Goal: Task Accomplishment & Management: Use online tool/utility

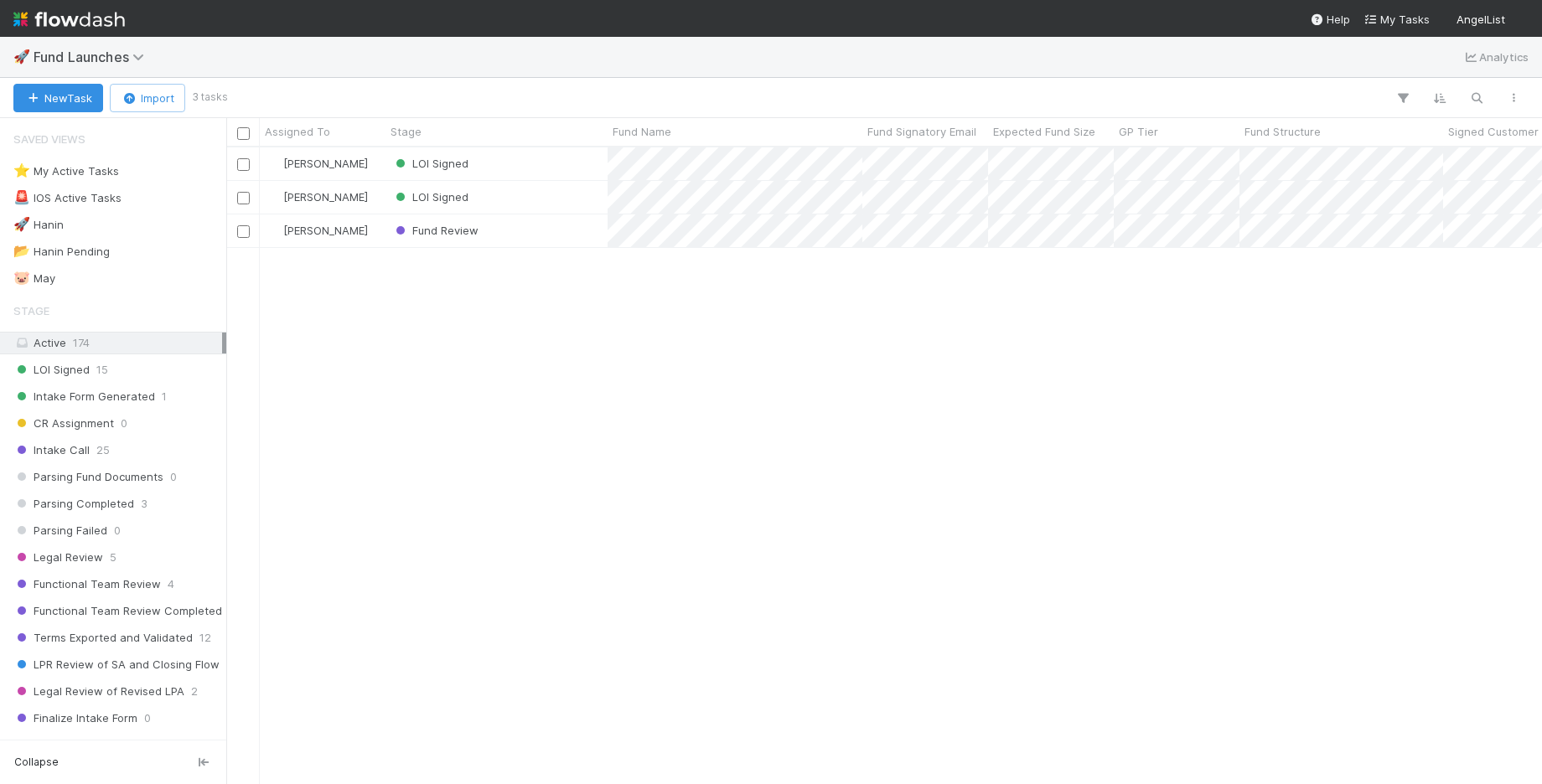
scroll to position [1, 1]
click at [1402, 95] on icon "button" at bounding box center [1402, 97] width 17 height 15
click at [836, 376] on div "Add Filter" at bounding box center [771, 392] width 1542 height 784
click at [116, 344] on div "Active 174" at bounding box center [118, 343] width 209 height 21
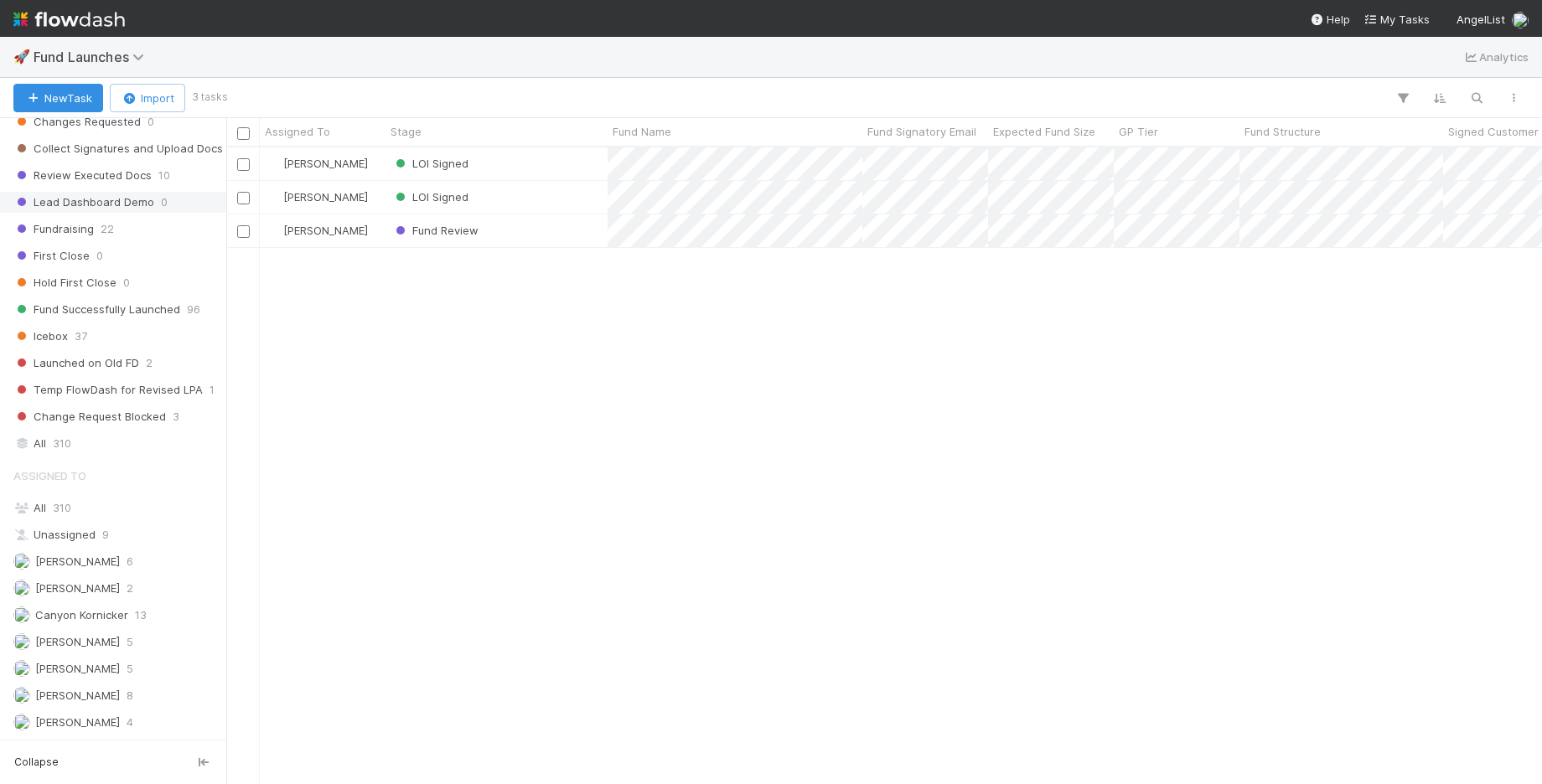
scroll to position [743, 0]
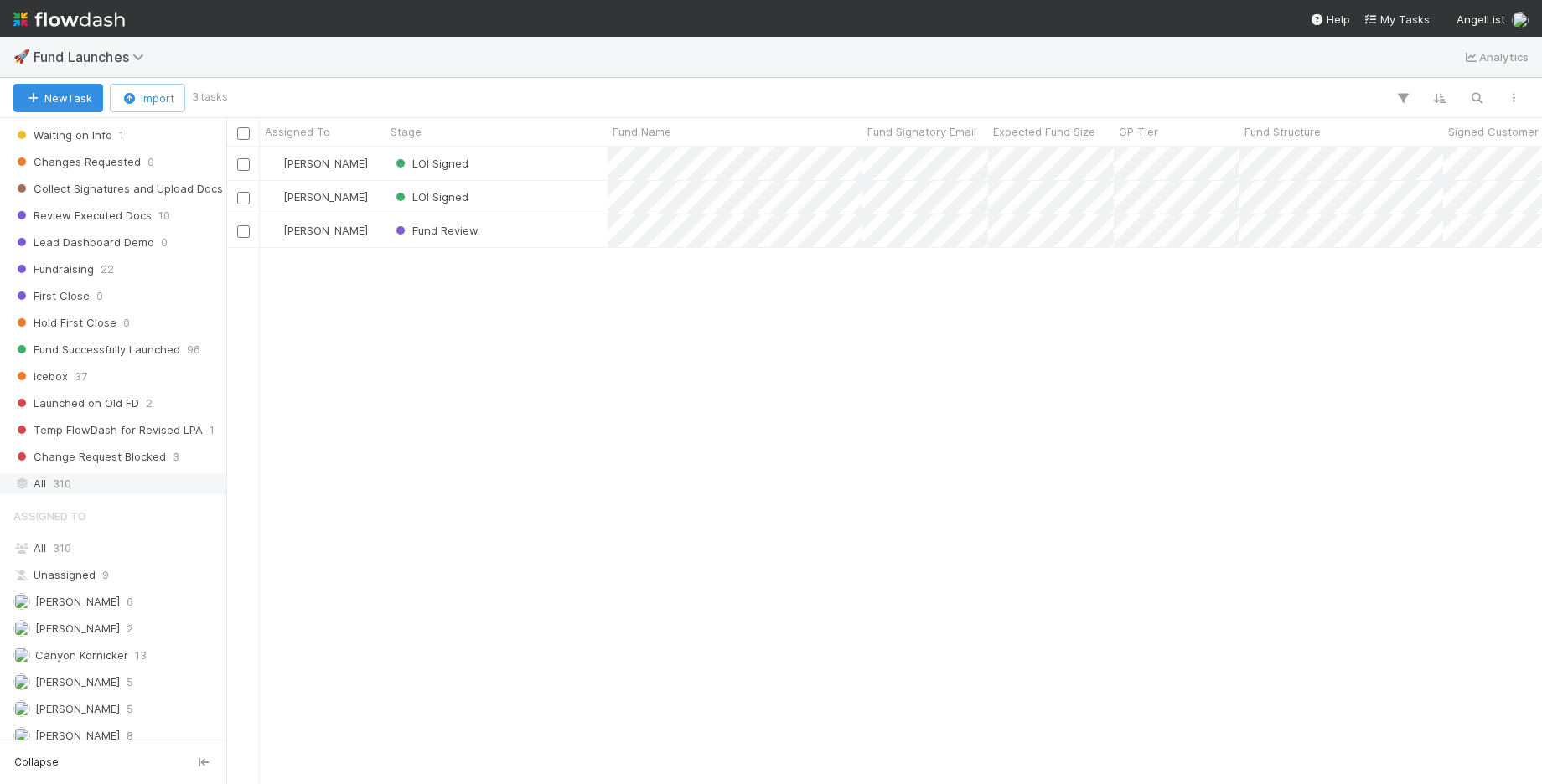
click at [102, 473] on div "All 310" at bounding box center [118, 483] width 209 height 21
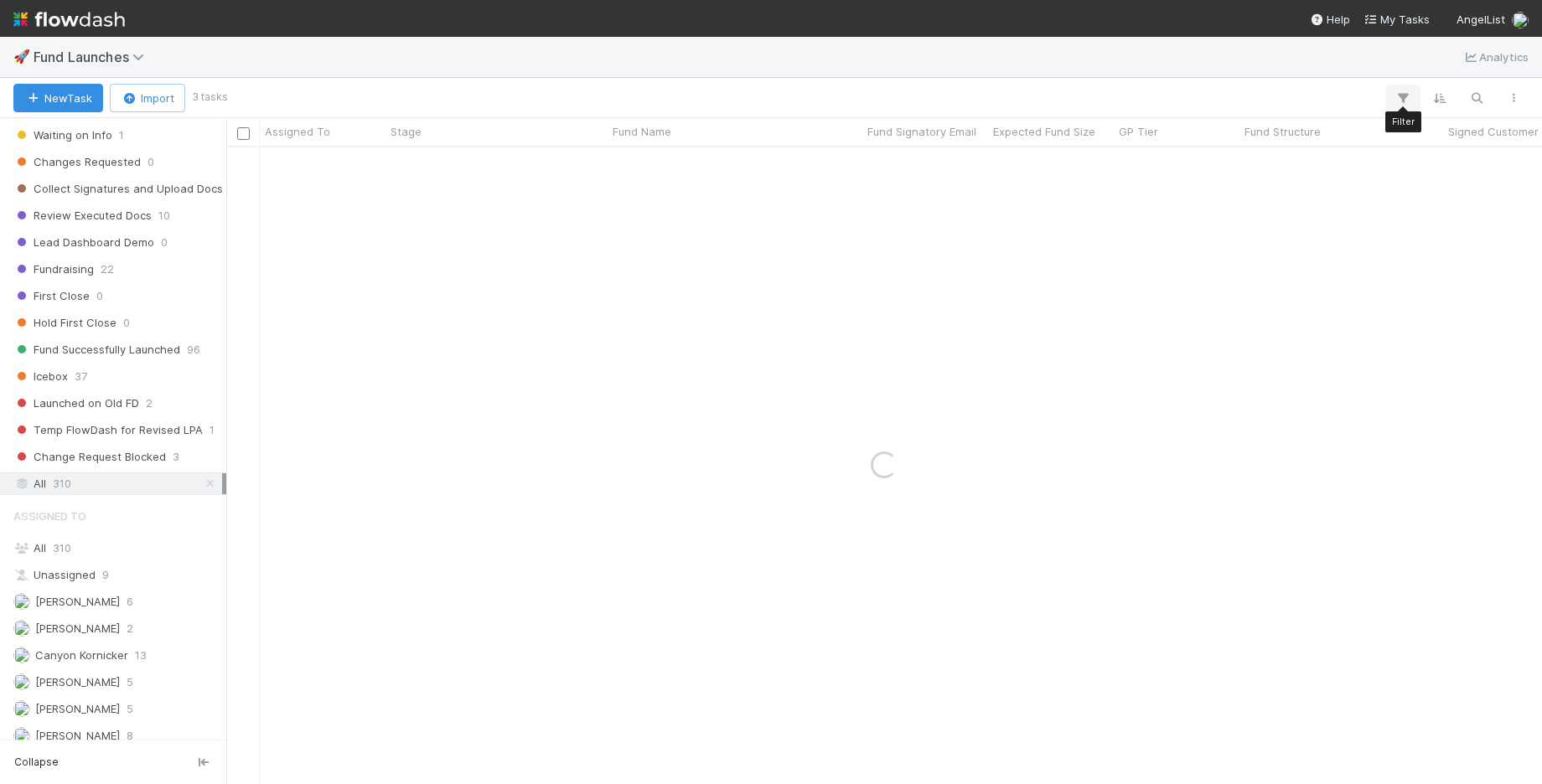
click at [1395, 95] on icon "button" at bounding box center [1402, 97] width 17 height 15
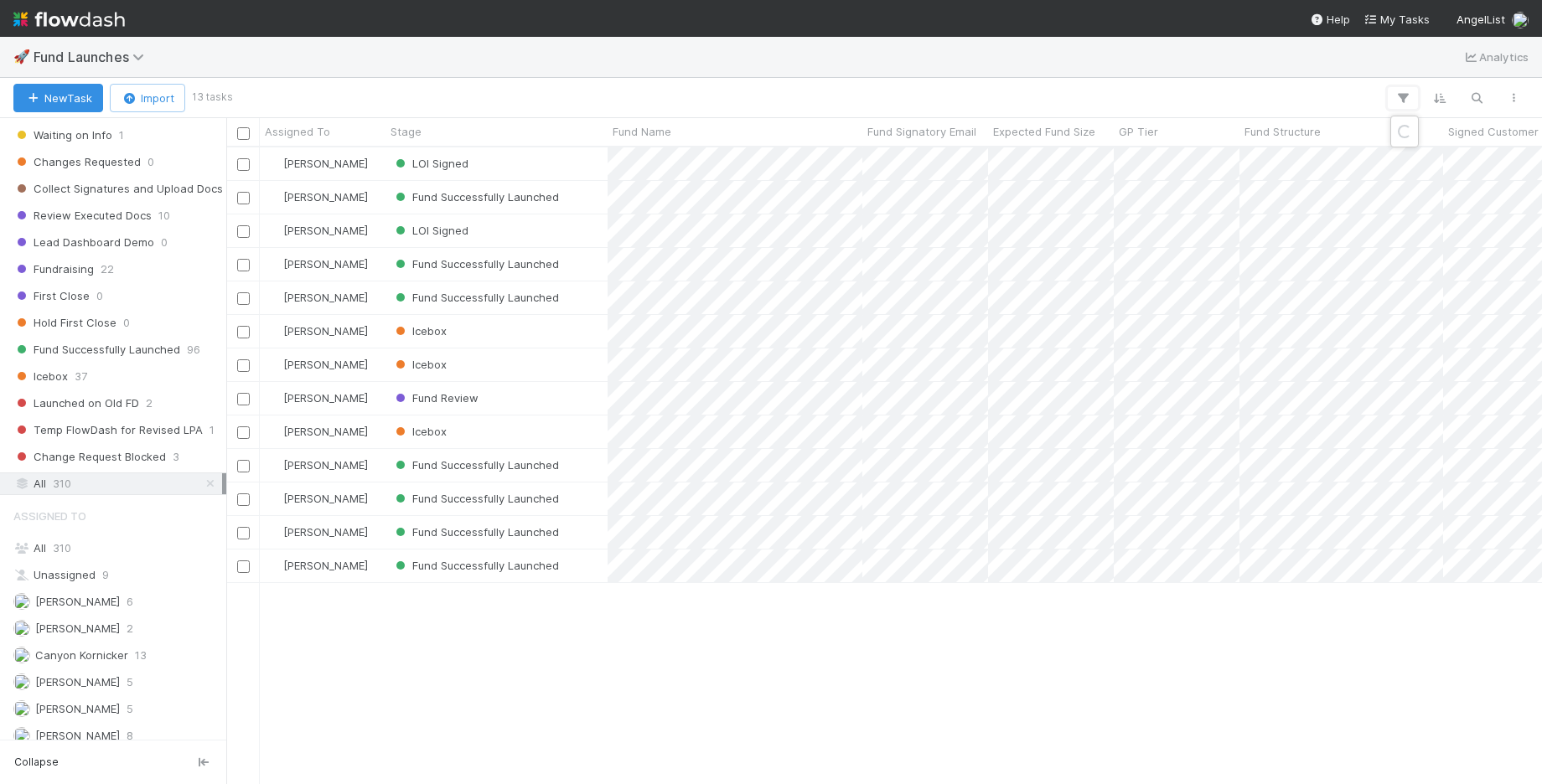
scroll to position [636, 1316]
click at [237, 94] on div "Add Filter" at bounding box center [771, 392] width 1542 height 784
click at [74, 16] on img at bounding box center [69, 19] width 111 height 28
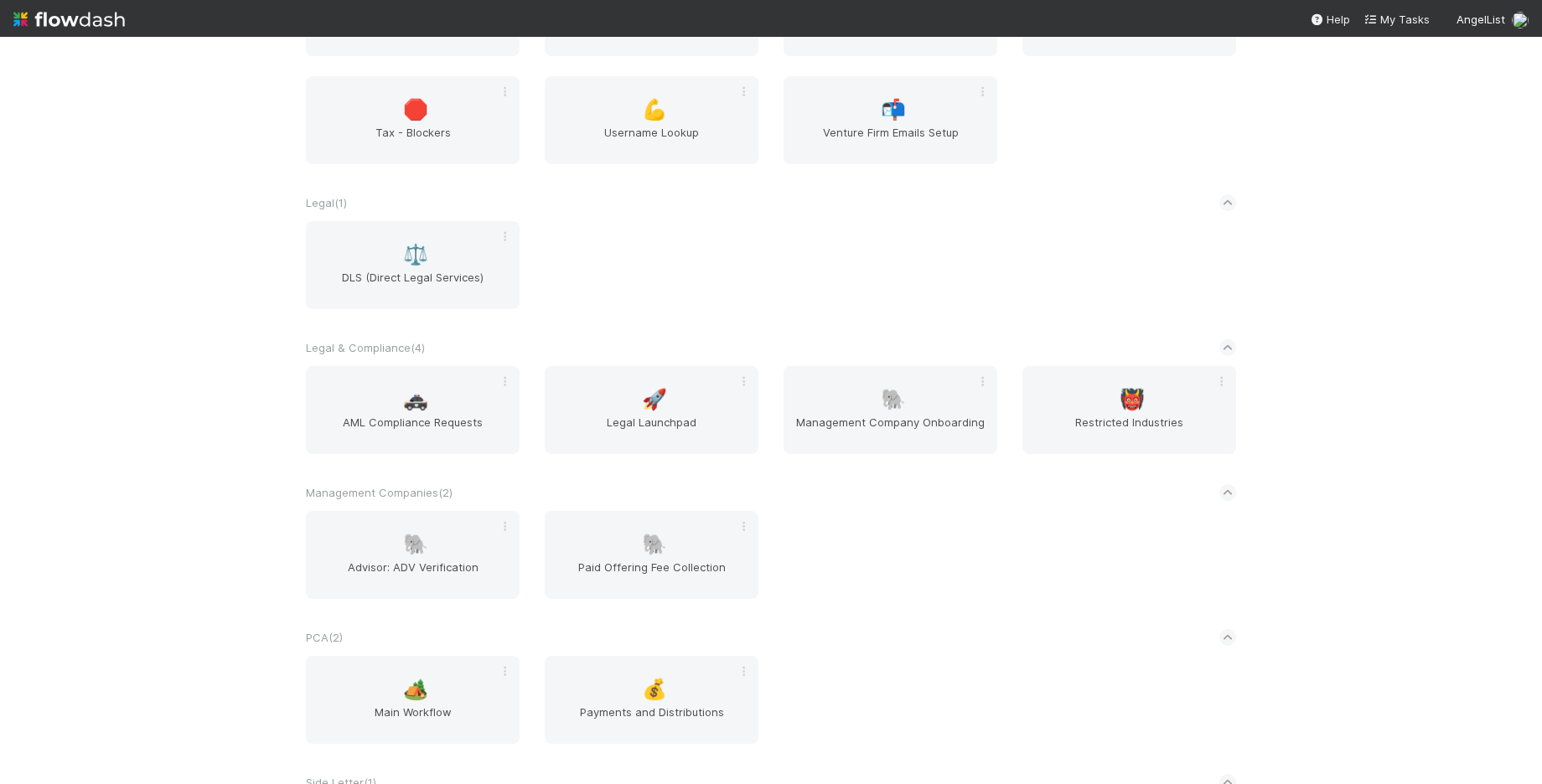
scroll to position [1789, 0]
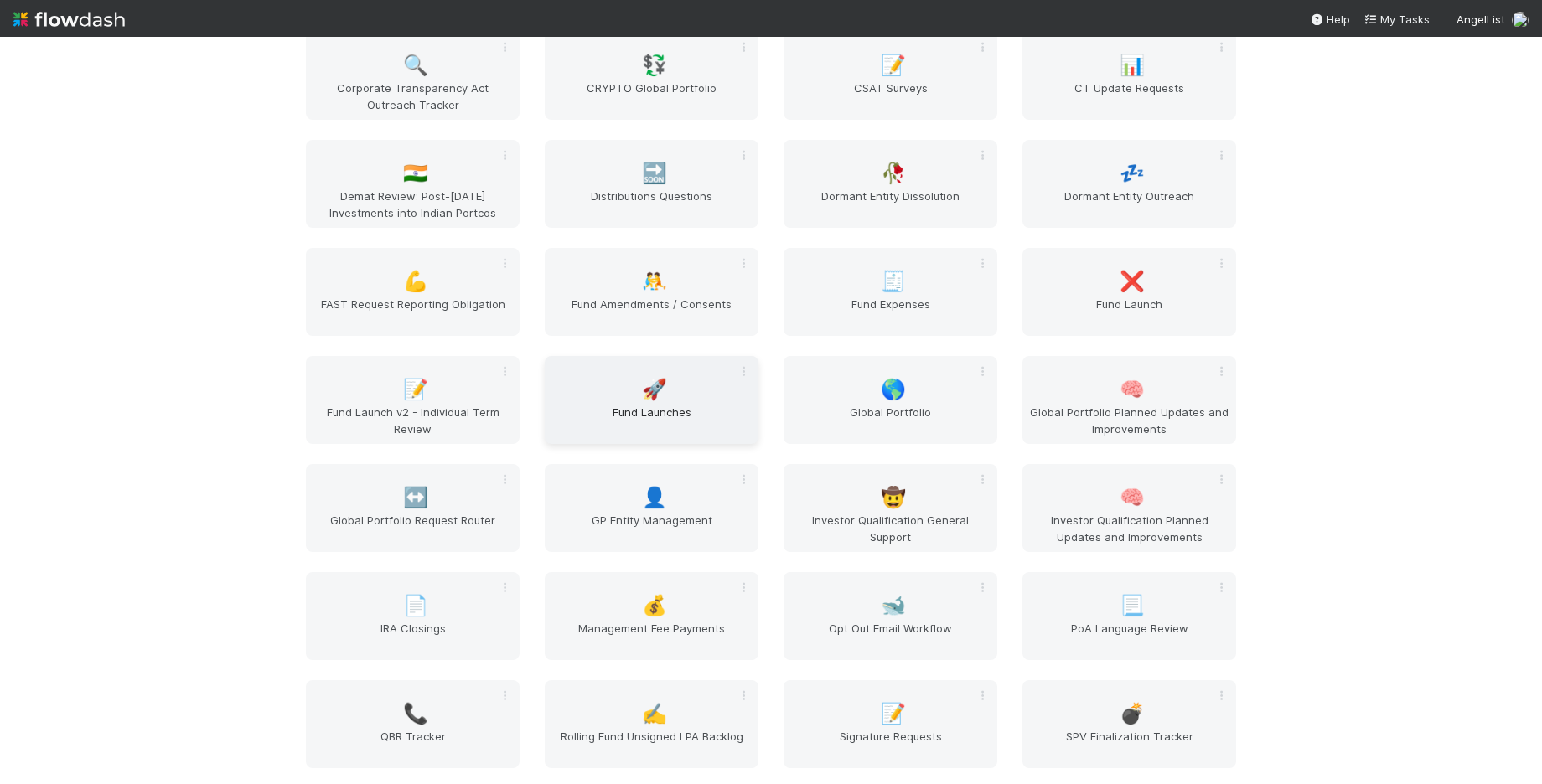
click at [691, 415] on span "Fund Launches" at bounding box center [651, 421] width 200 height 34
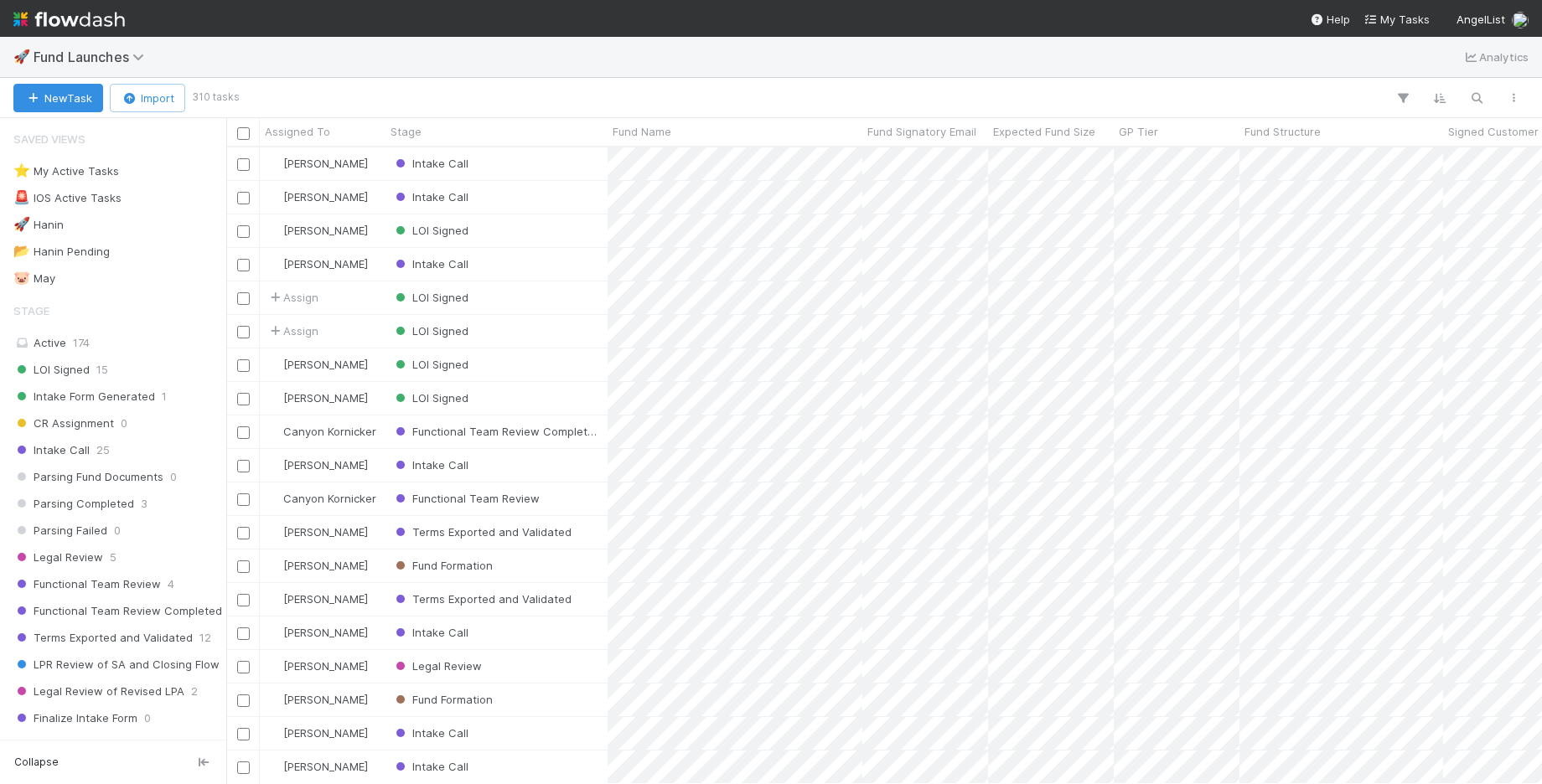
scroll to position [636, 1316]
click at [1401, 96] on icon "button" at bounding box center [1402, 97] width 17 height 15
click at [1156, 149] on button "Add Filter" at bounding box center [1146, 148] width 503 height 24
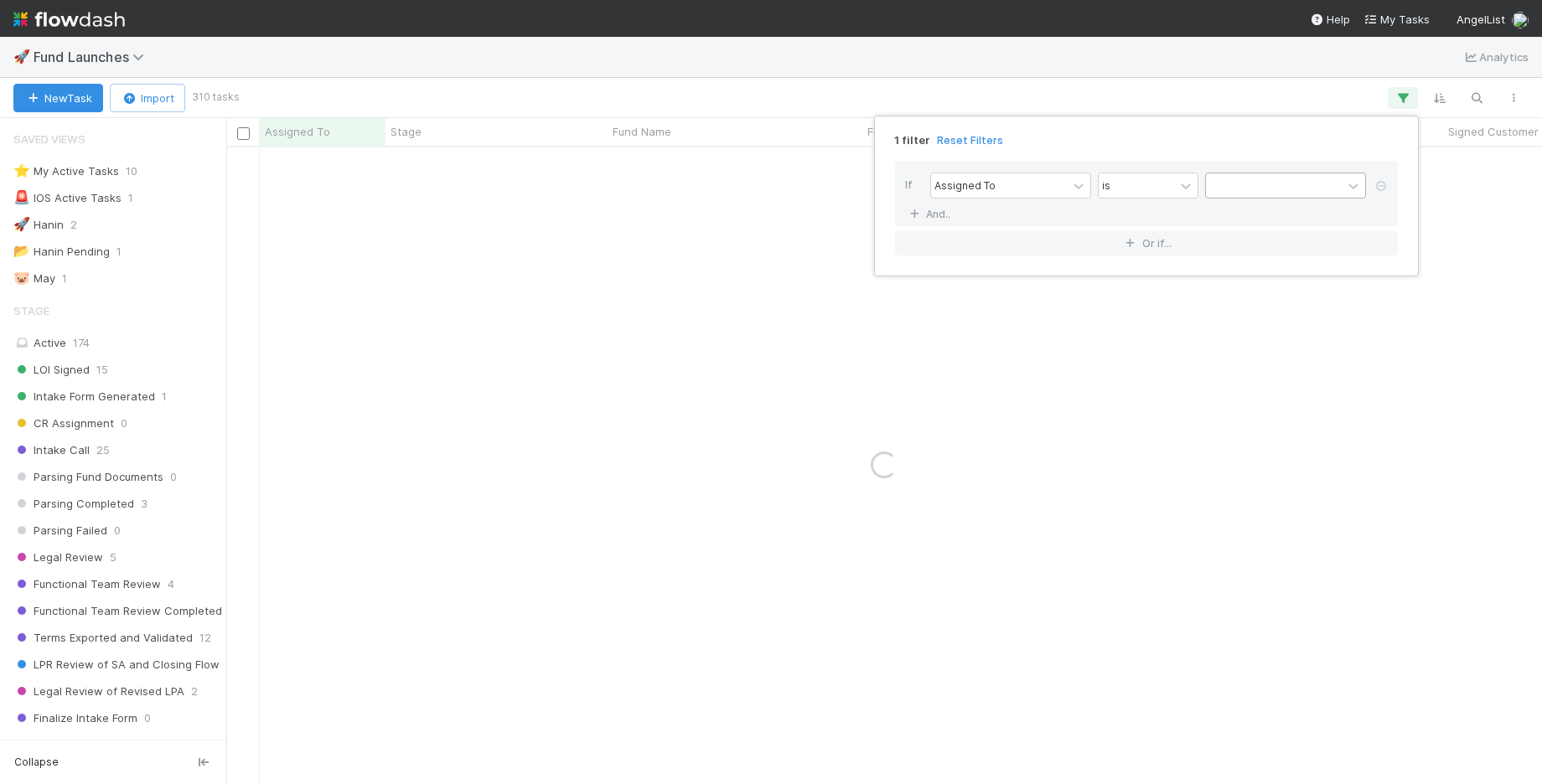
click at [1242, 182] on div at bounding box center [1274, 185] width 136 height 24
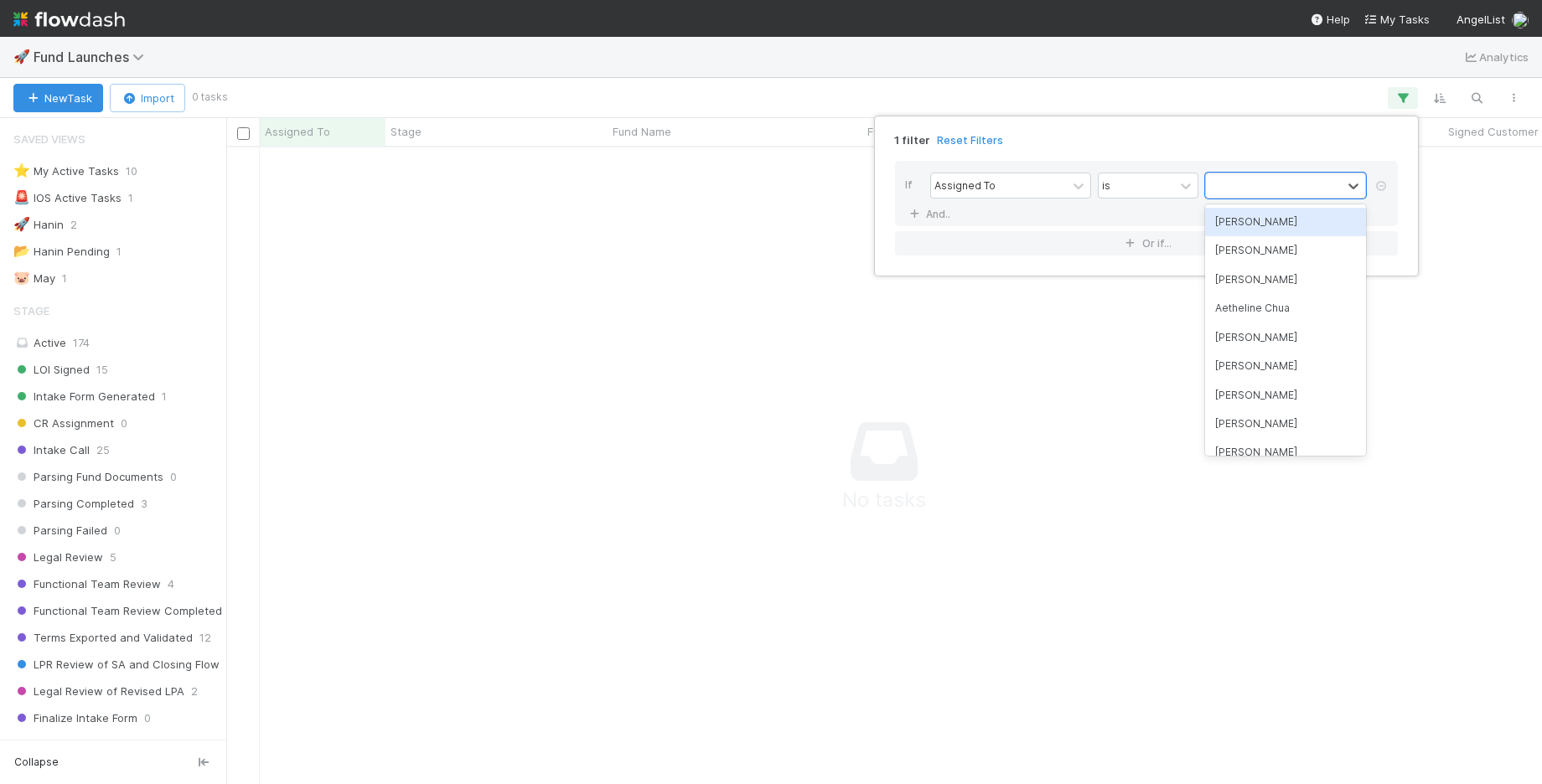
click at [1247, 217] on div "[PERSON_NAME]" at bounding box center [1286, 222] width 161 height 28
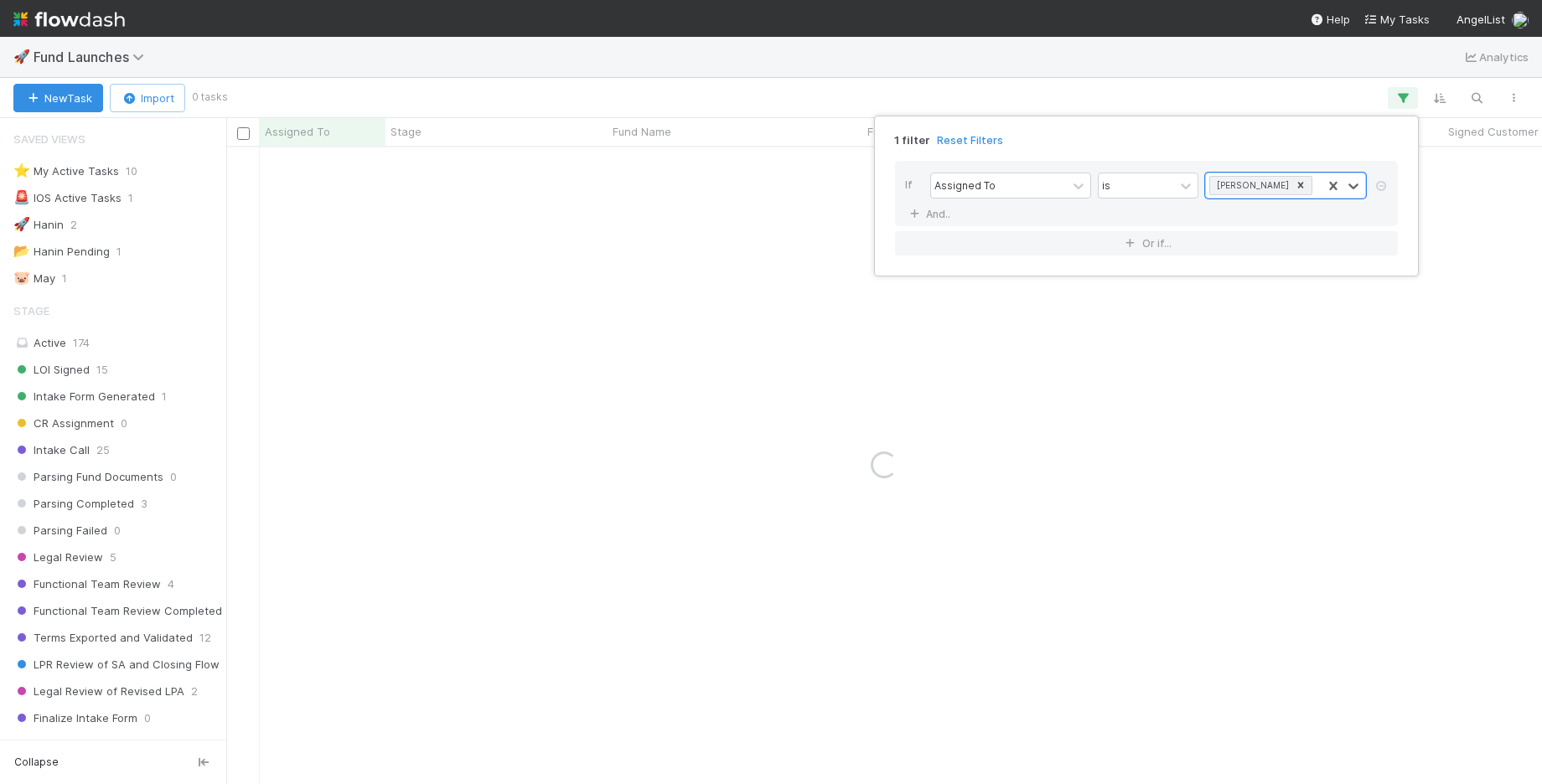
click at [1187, 54] on div "1 filter Reset Filters If Assigned To is option [PERSON_NAME], selected. 0 resu…" at bounding box center [771, 392] width 1542 height 784
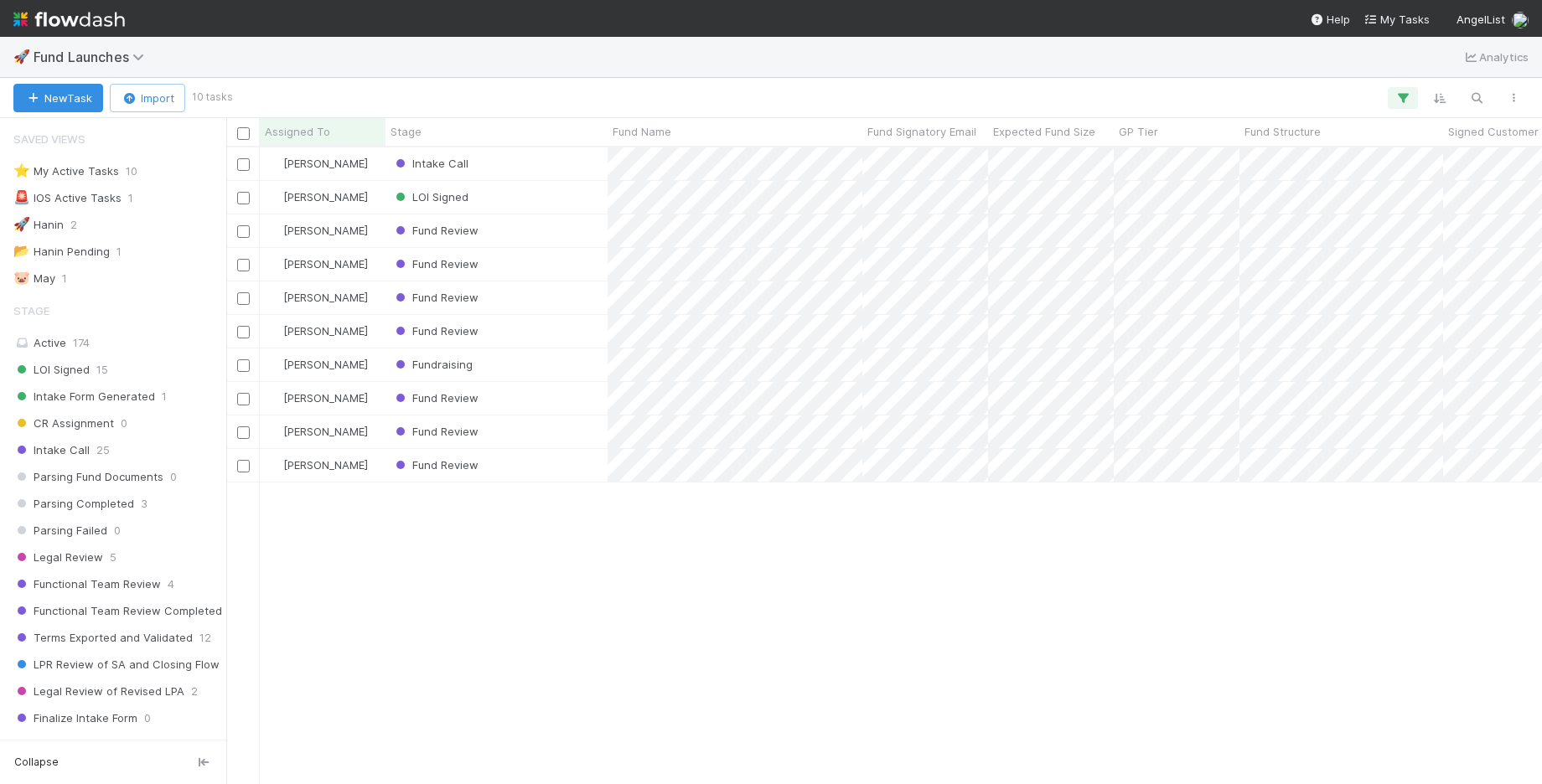
click at [244, 231] on input "checkbox" at bounding box center [243, 232] width 12 height 12
click at [246, 263] on input "checkbox" at bounding box center [243, 265] width 12 height 12
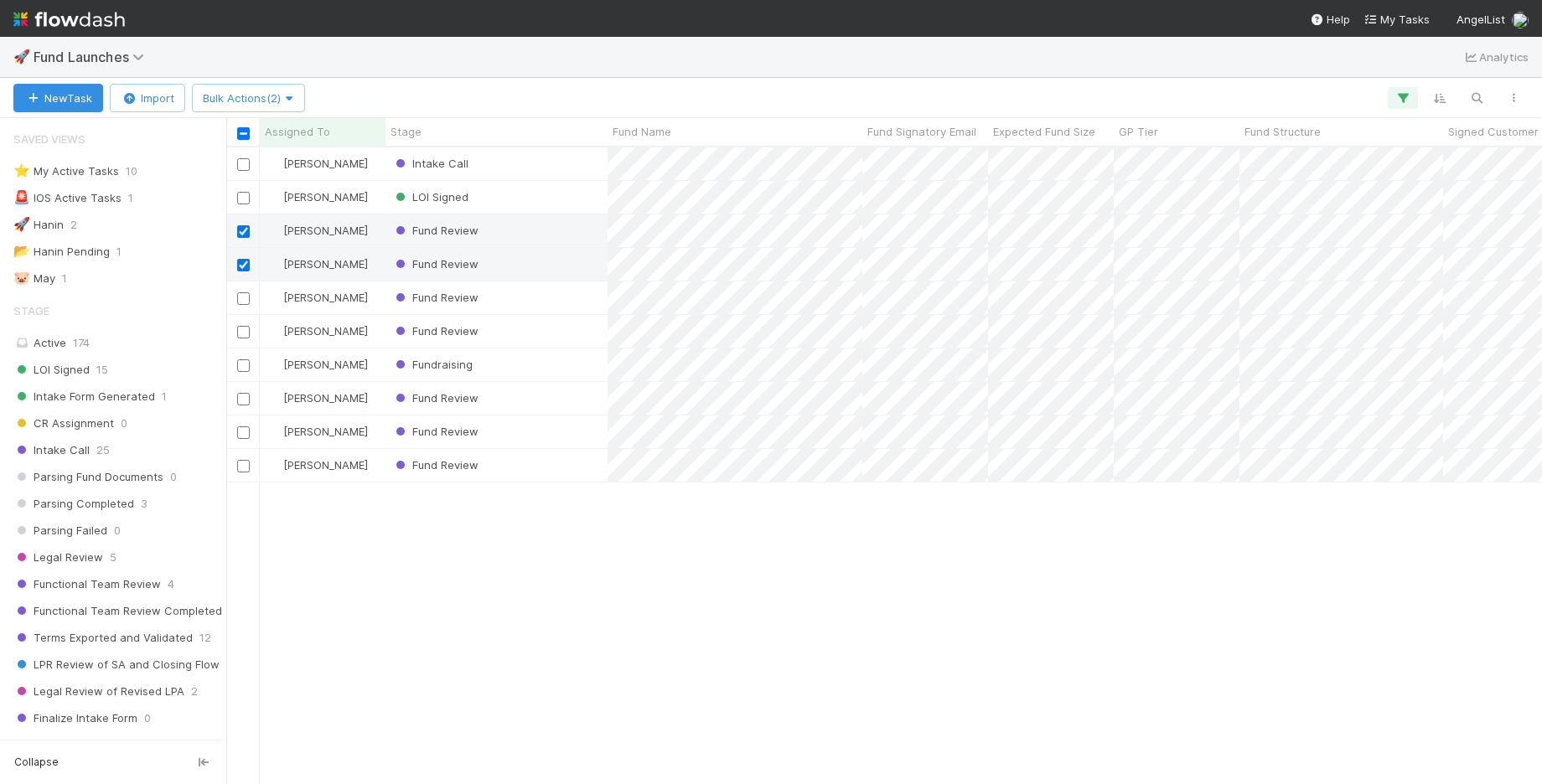
click at [246, 263] on input "checkbox" at bounding box center [243, 265] width 12 height 12
click at [242, 232] on input "checkbox" at bounding box center [243, 232] width 12 height 12
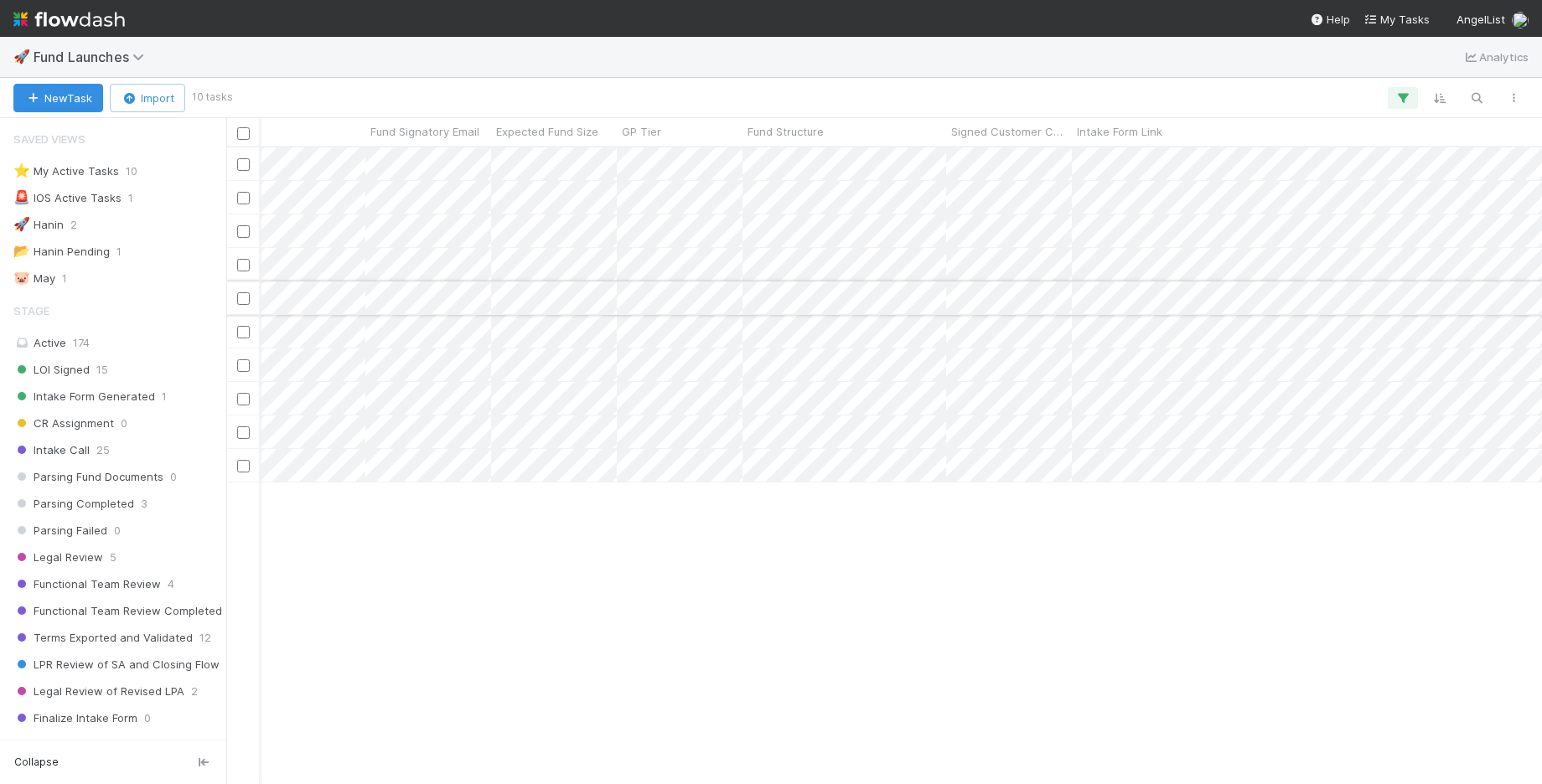
scroll to position [0, 0]
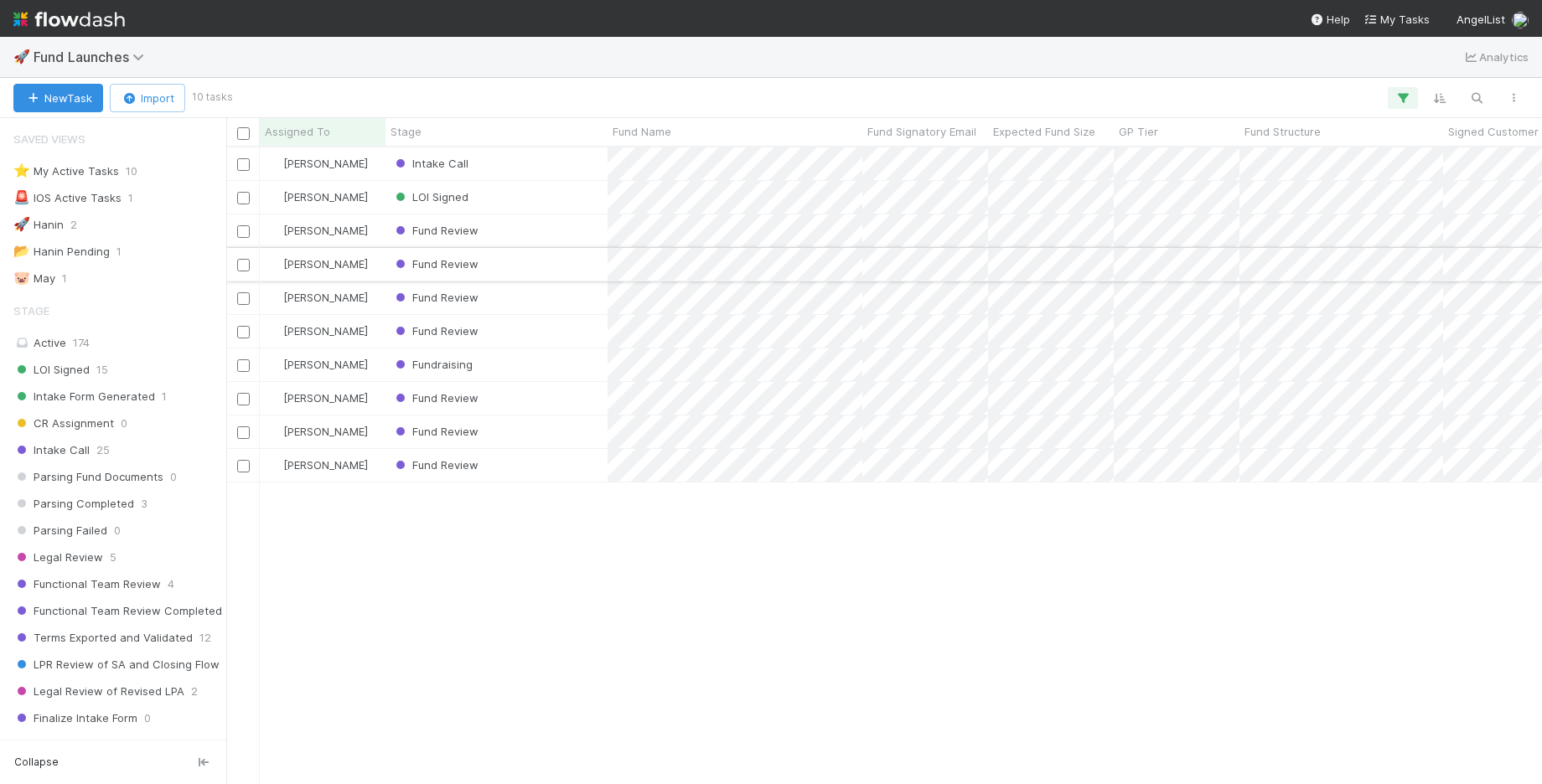
click at [242, 262] on input "checkbox" at bounding box center [243, 265] width 12 height 12
click at [259, 96] on span "Bulk Actions (1)" at bounding box center [247, 97] width 89 height 13
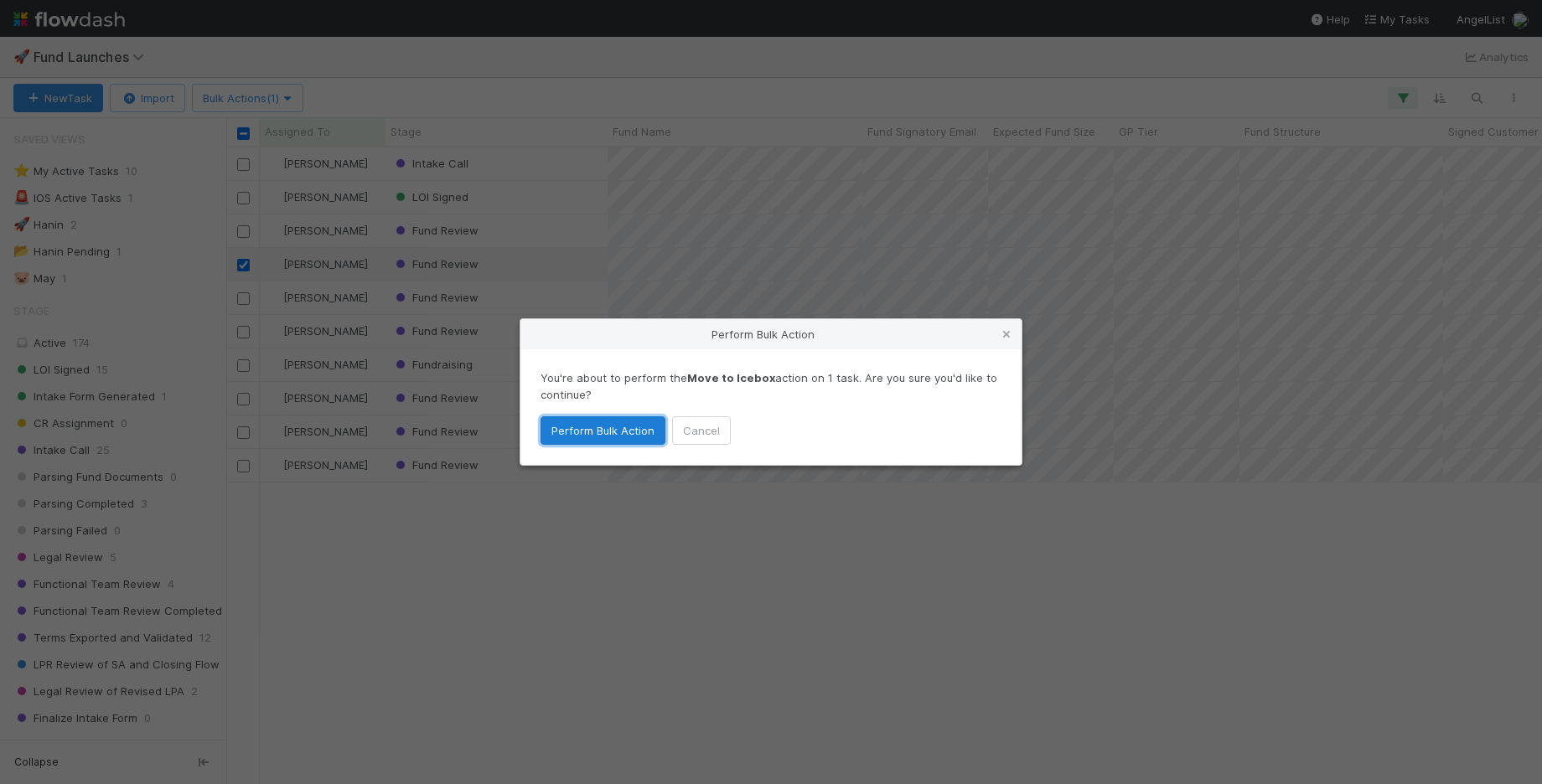
click at [615, 424] on button "Perform Bulk Action" at bounding box center [602, 430] width 125 height 28
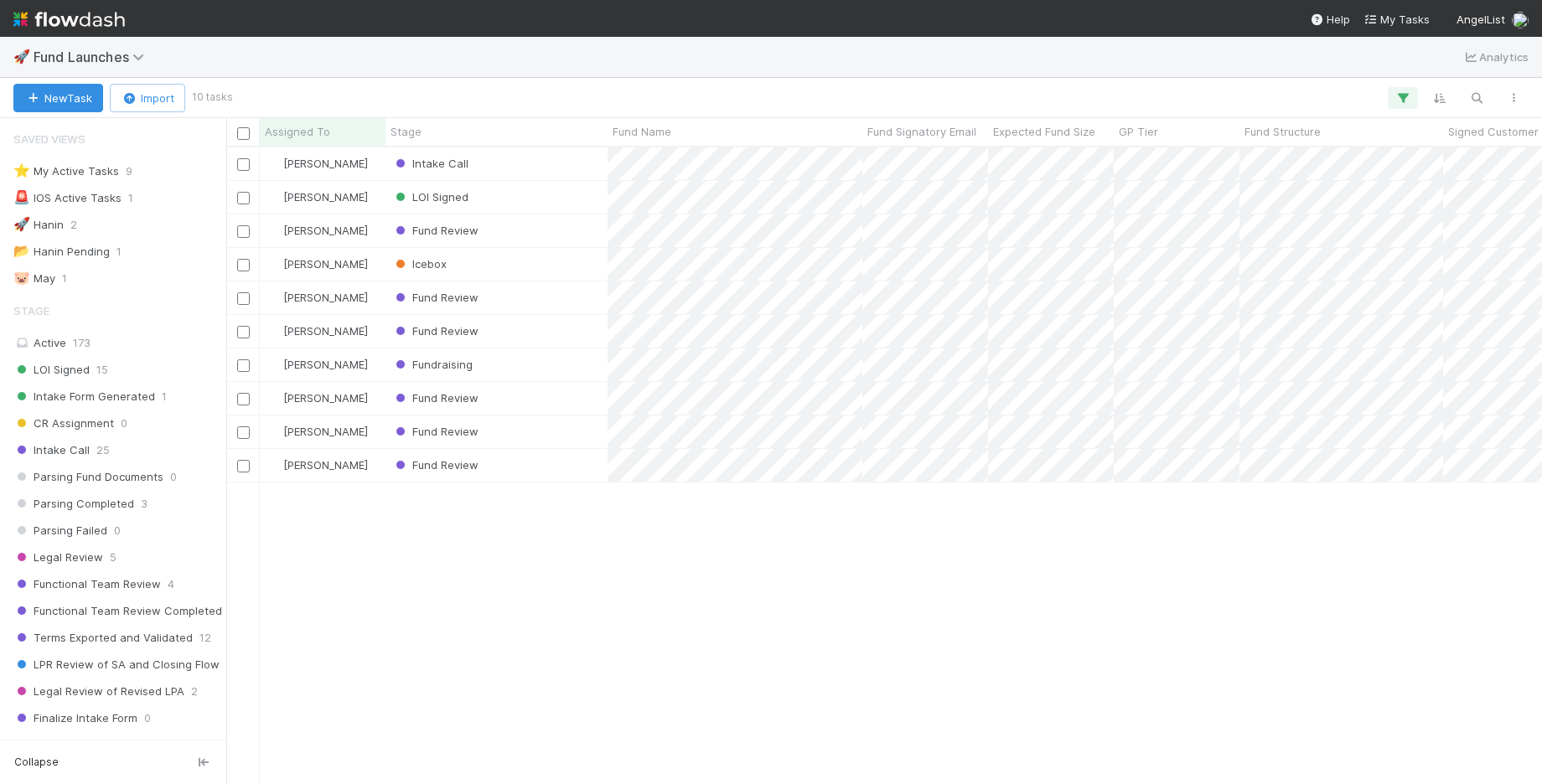
click at [948, 762] on div "[PERSON_NAME] Intake Call [DATE] 12:05:29 PM [DATE] 12:07:33 PM 0 0 0 [PERSON_N…" at bounding box center [884, 465] width 1316 height 636
click at [245, 230] on input "checkbox" at bounding box center [243, 232] width 12 height 12
click at [245, 301] on input "checkbox" at bounding box center [243, 299] width 12 height 12
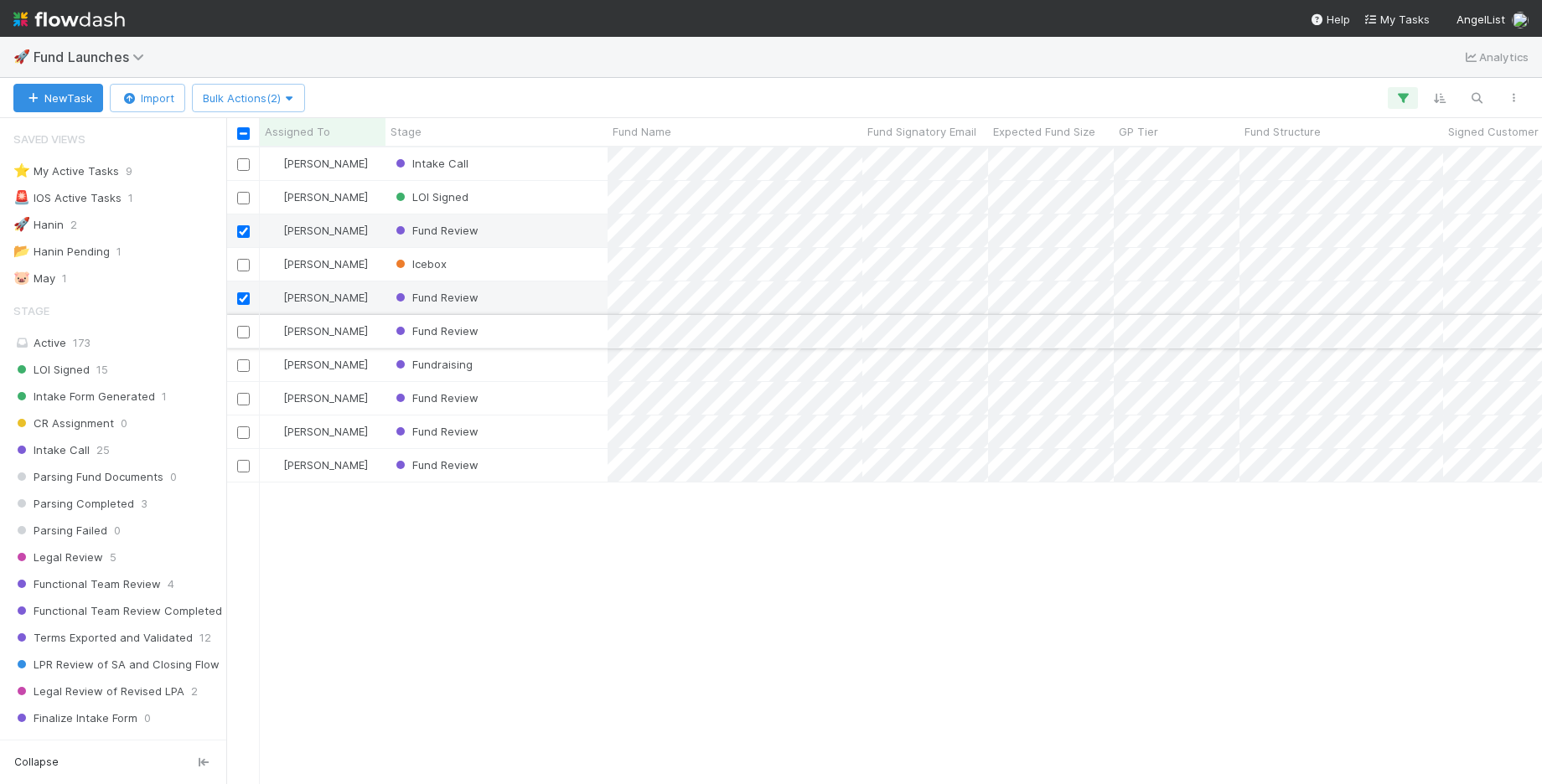
click at [242, 339] on div at bounding box center [242, 331] width 20 height 19
click at [246, 365] on input "checkbox" at bounding box center [243, 366] width 12 height 12
click at [244, 330] on input "checkbox" at bounding box center [243, 332] width 12 height 12
click at [288, 96] on icon "button" at bounding box center [288, 98] width 17 height 11
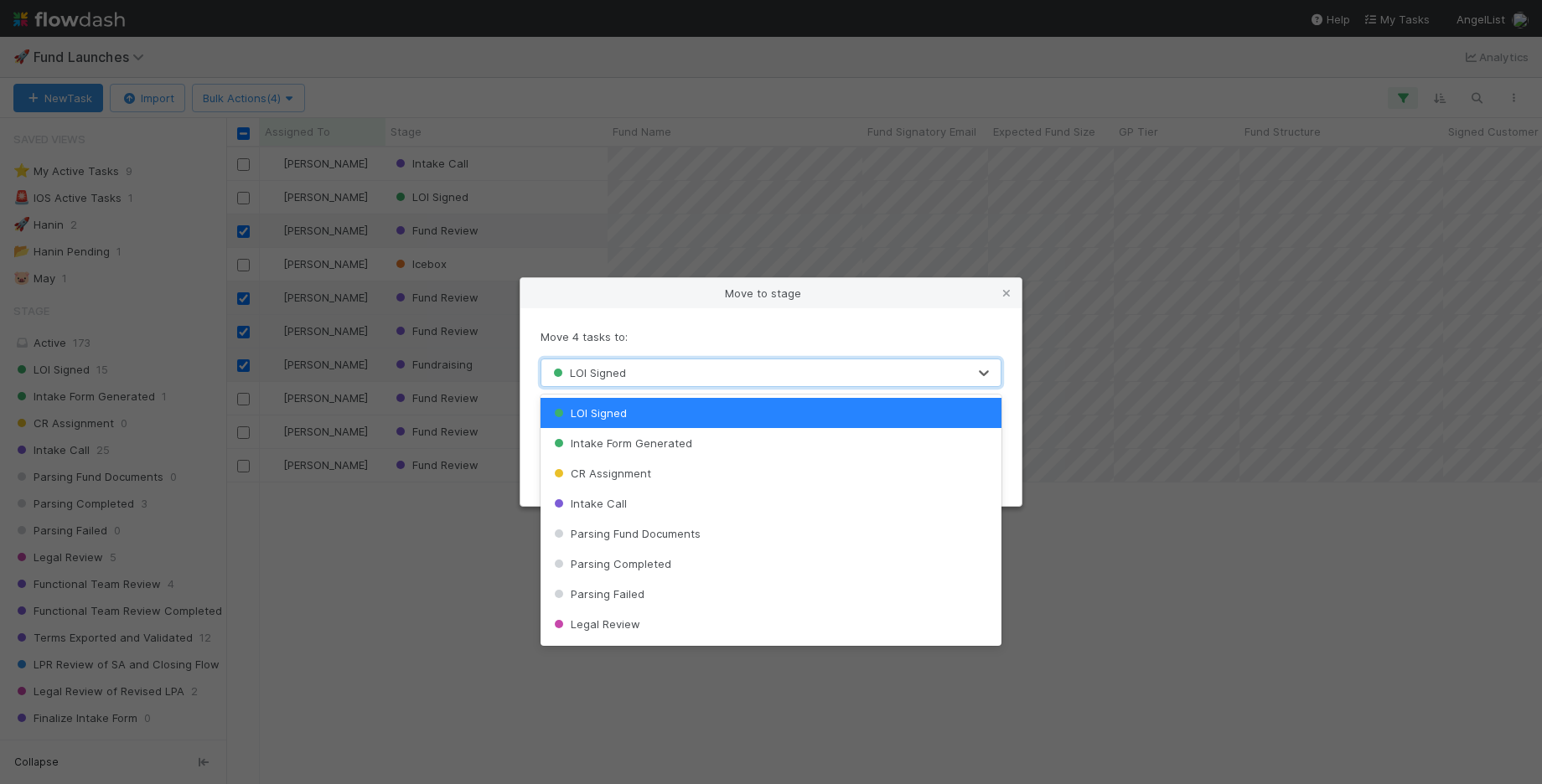
click at [754, 377] on div "LOI Signed" at bounding box center [753, 373] width 425 height 27
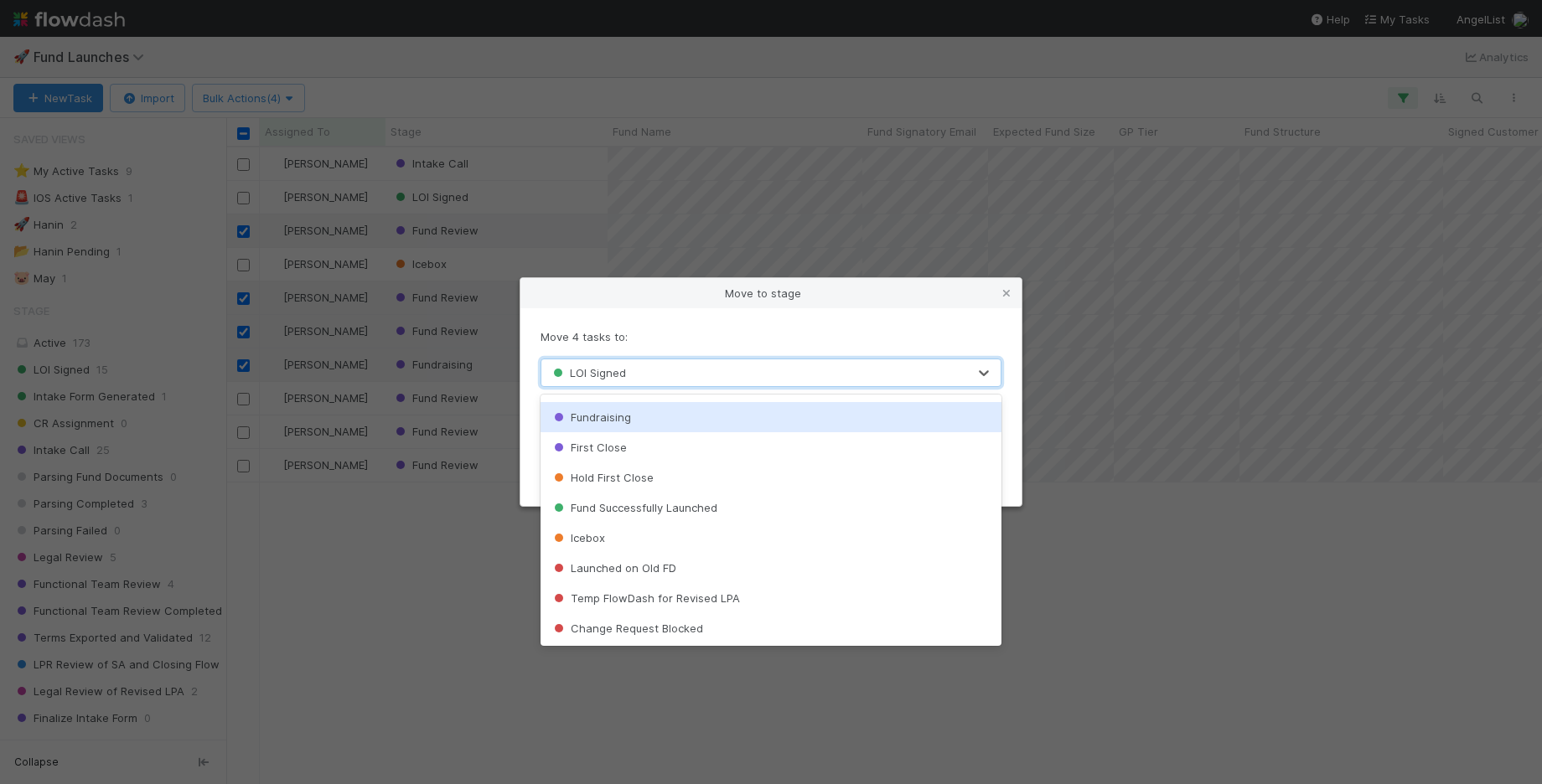
click at [741, 422] on div "Fundraising" at bounding box center [771, 417] width 462 height 30
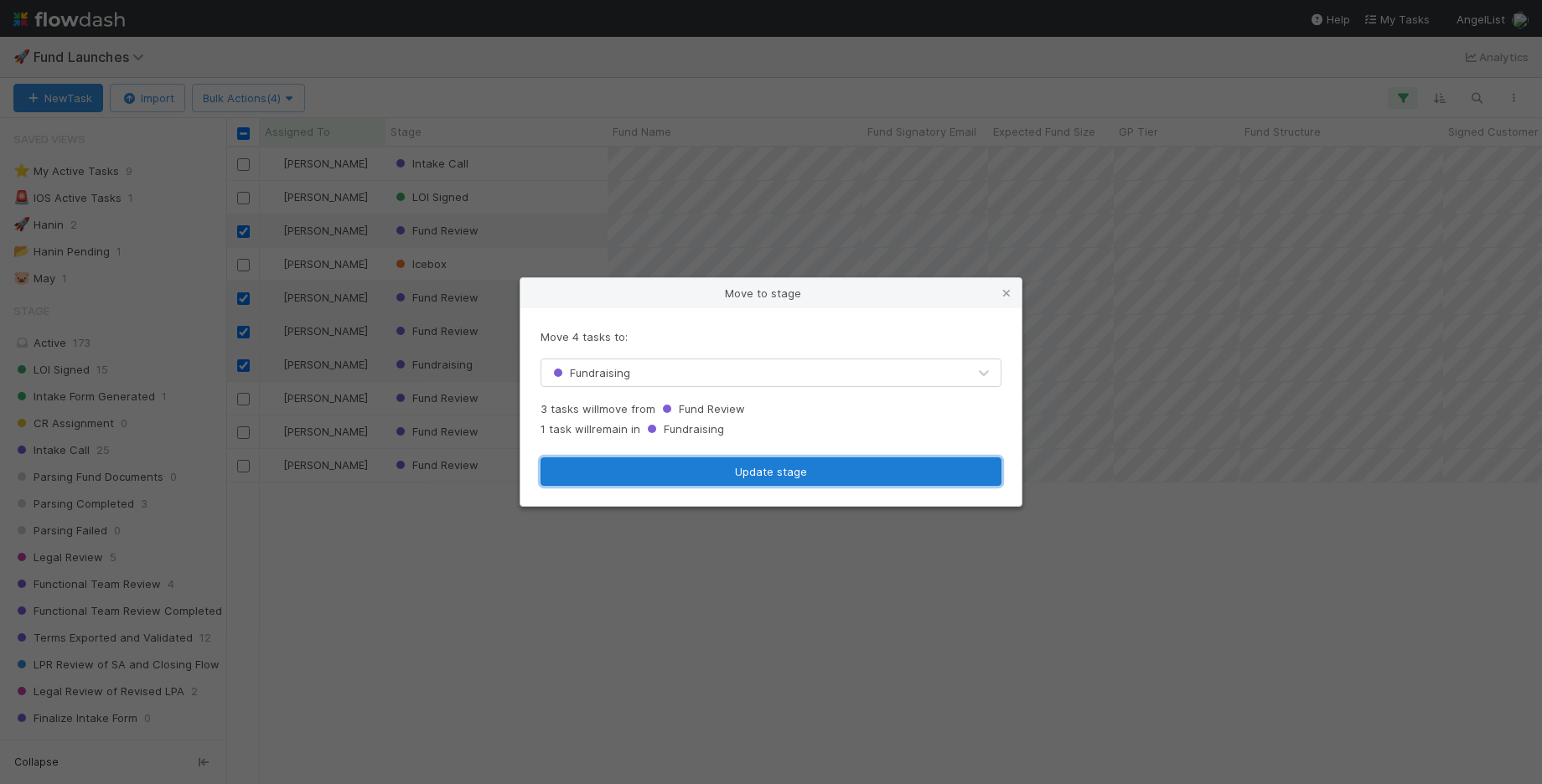
click at [738, 466] on button "Update stage" at bounding box center [770, 471] width 461 height 28
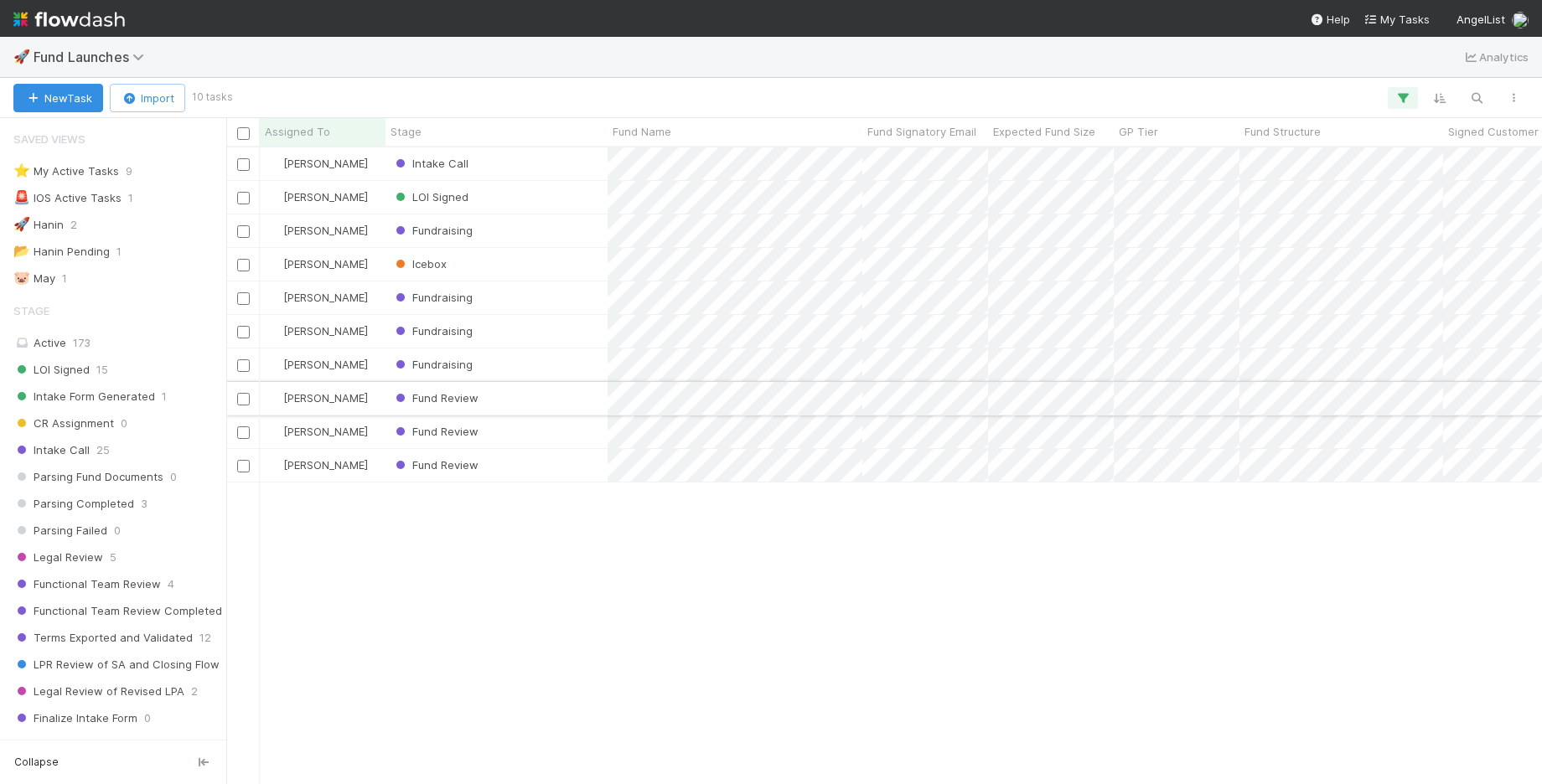
click at [245, 398] on input "checkbox" at bounding box center [243, 399] width 12 height 12
click at [244, 434] on input "checkbox" at bounding box center [243, 432] width 12 height 12
click at [244, 466] on input "checkbox" at bounding box center [243, 466] width 12 height 12
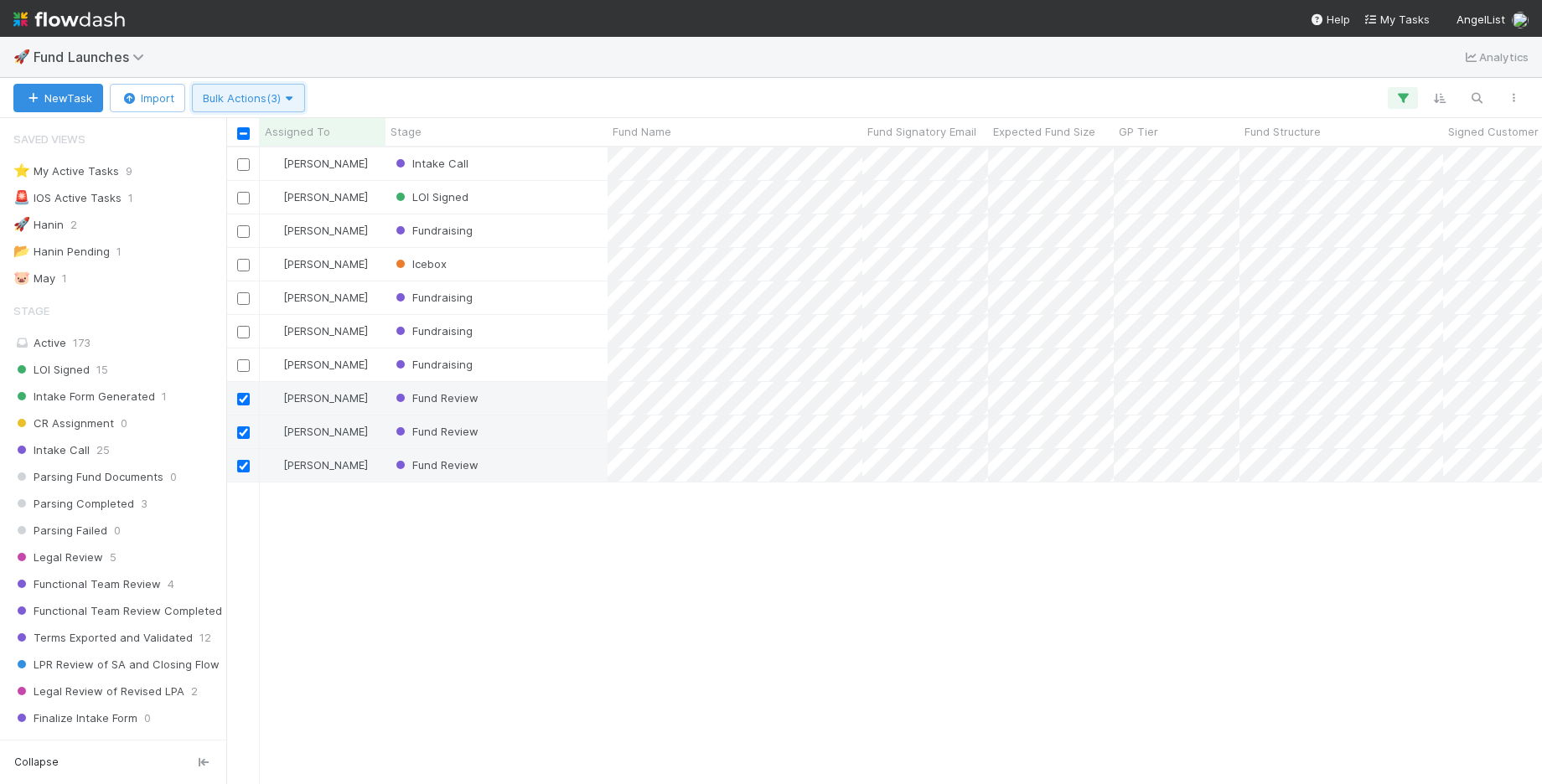
click at [255, 99] on span "Bulk Actions (3)" at bounding box center [248, 97] width 91 height 13
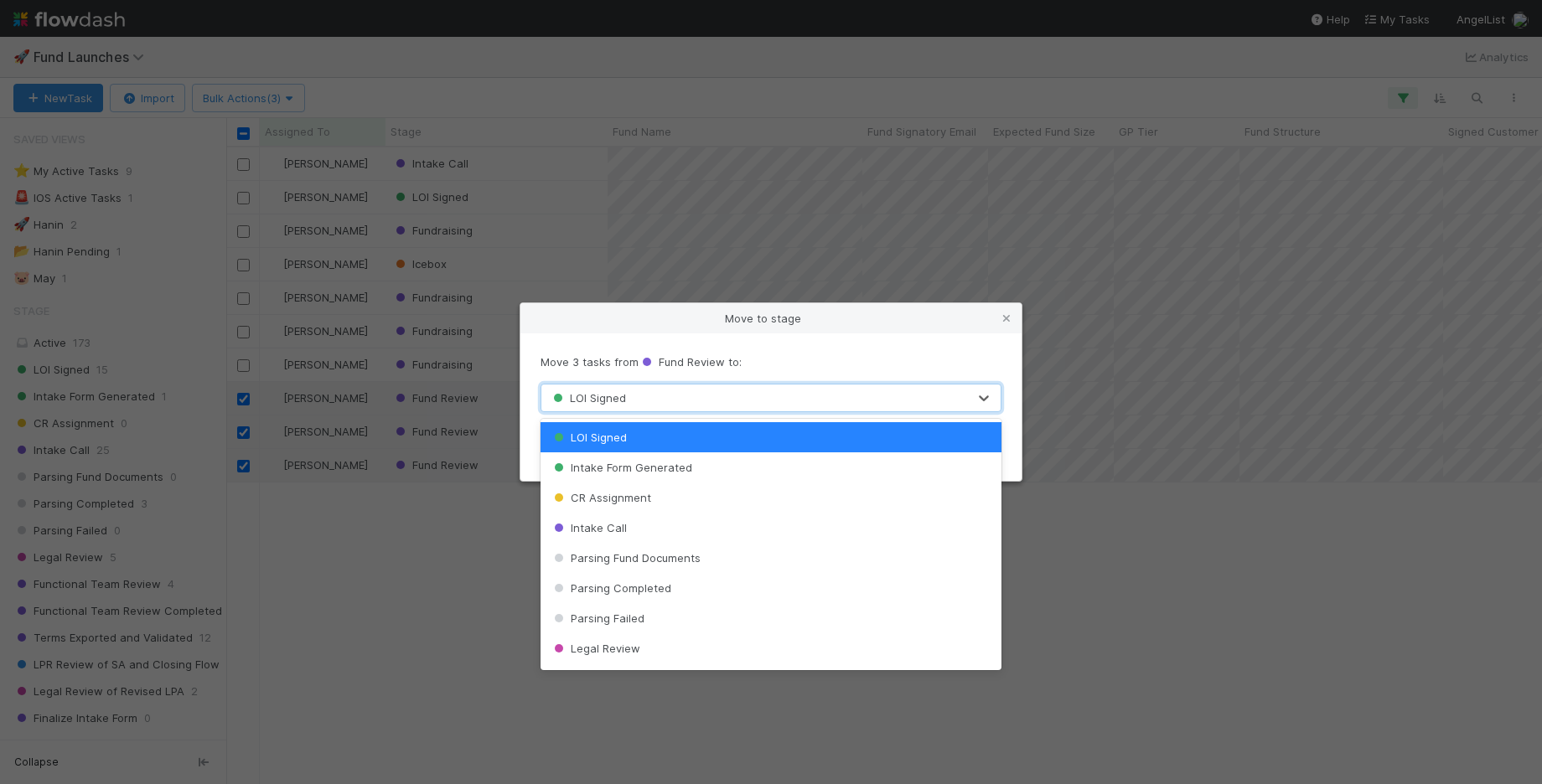
click at [726, 400] on div "LOI Signed" at bounding box center [753, 398] width 425 height 27
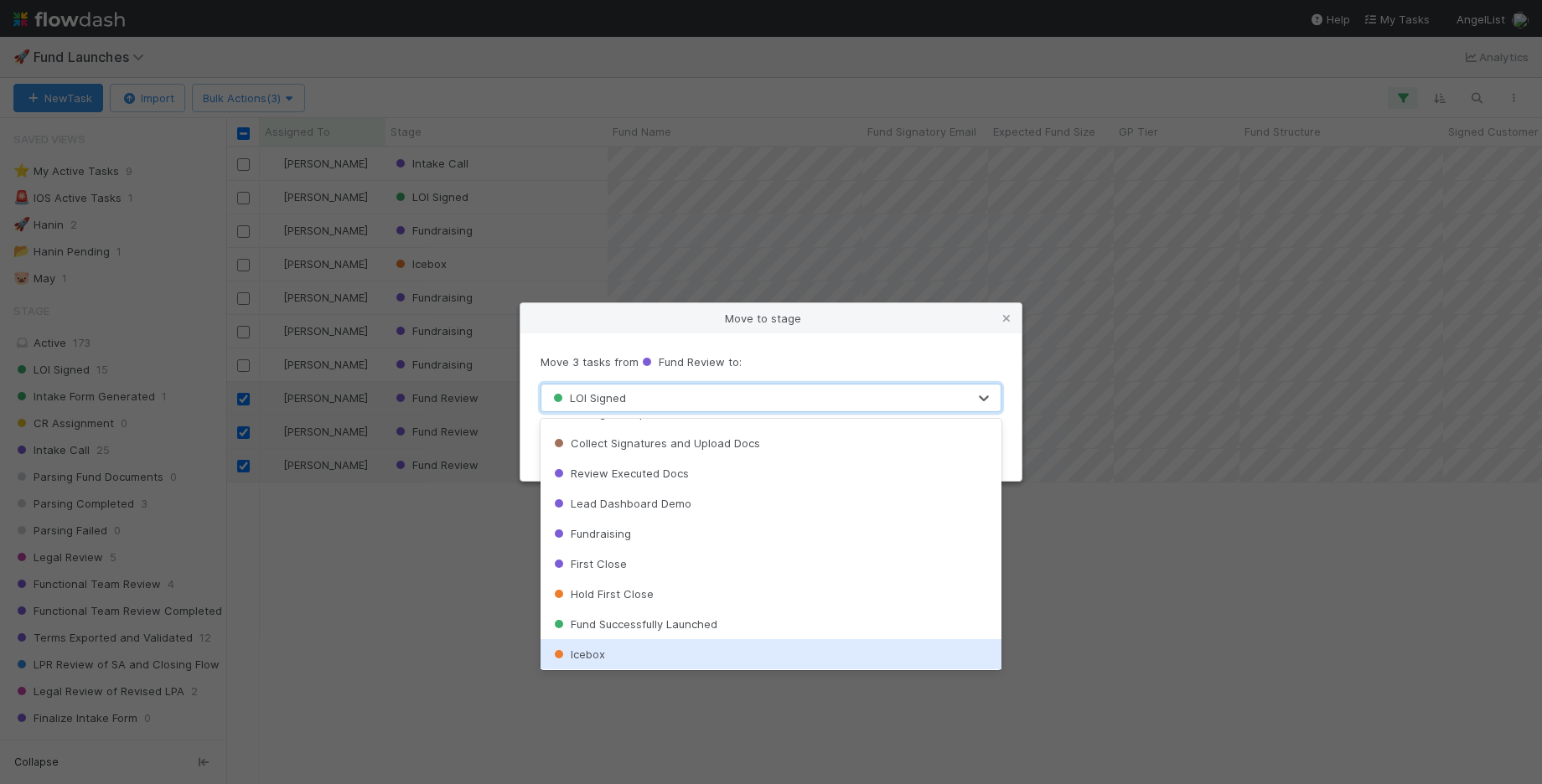
scroll to position [552, 0]
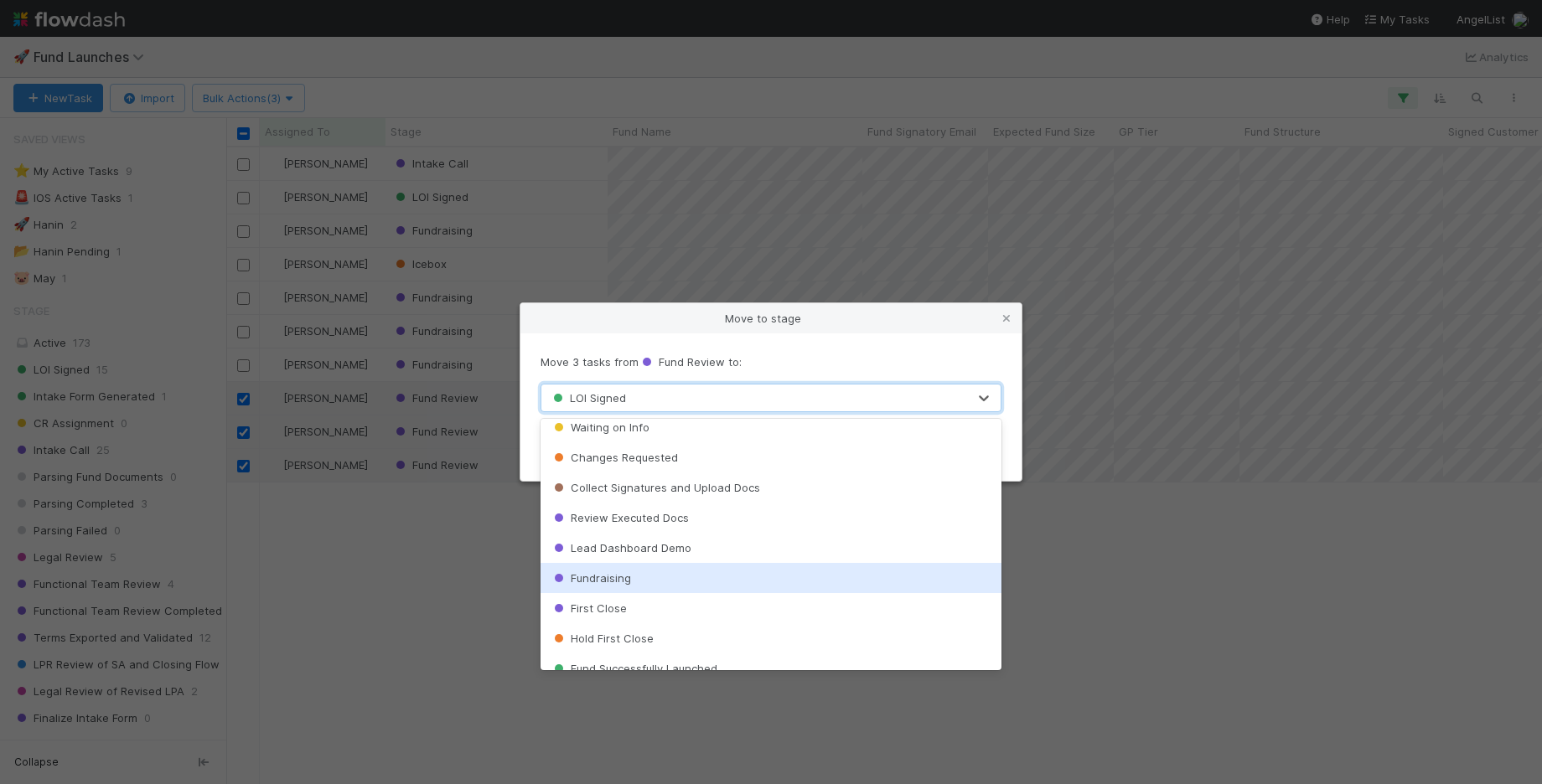
click at [703, 572] on div "Fundraising" at bounding box center [771, 578] width 462 height 30
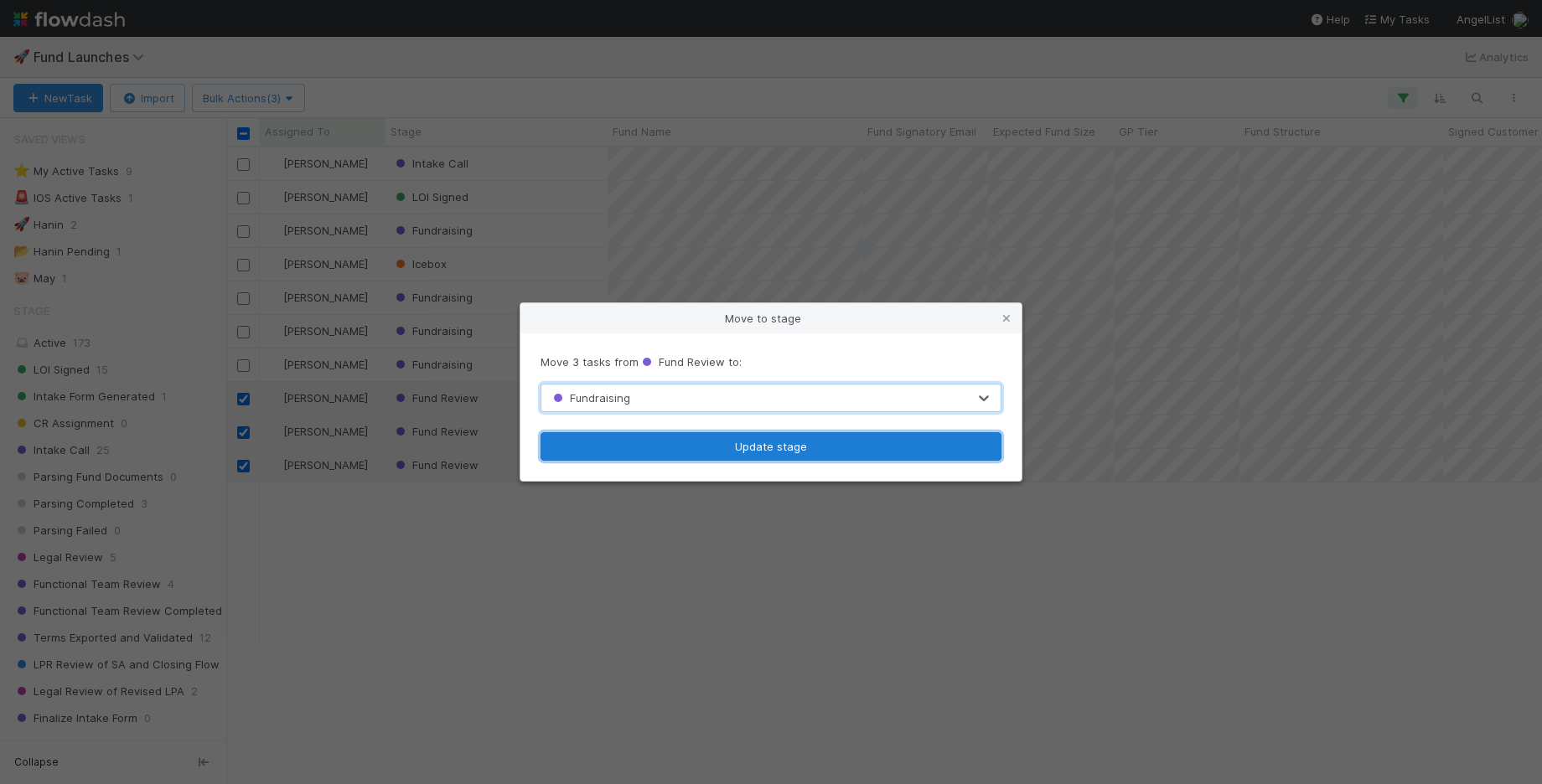
click at [796, 445] on button "Update stage" at bounding box center [770, 446] width 461 height 28
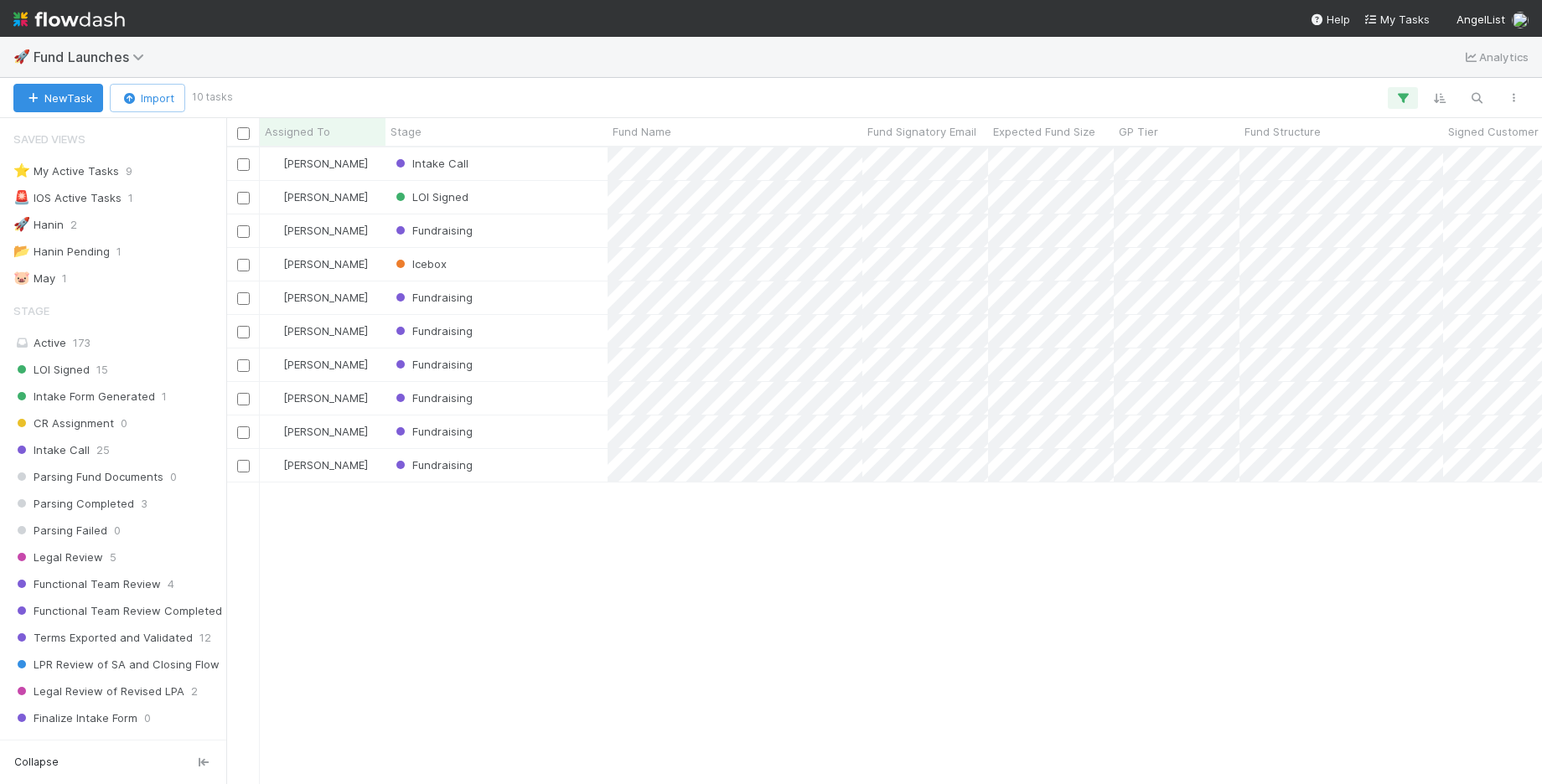
click at [772, 757] on div "[PERSON_NAME] Intake Call [DATE] 12:05:29 PM [DATE] 12:07:33 PM 0 0 0 [PERSON_N…" at bounding box center [884, 465] width 1316 height 636
